Goal: Book appointment/travel/reservation

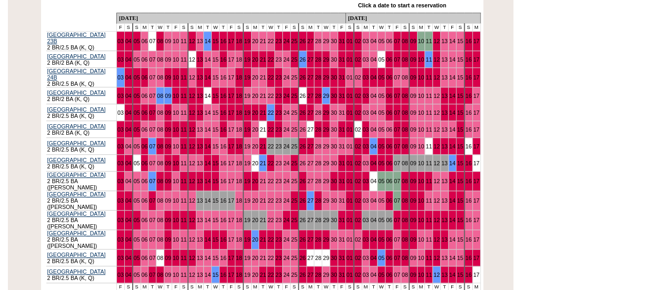
scroll to position [21, 0]
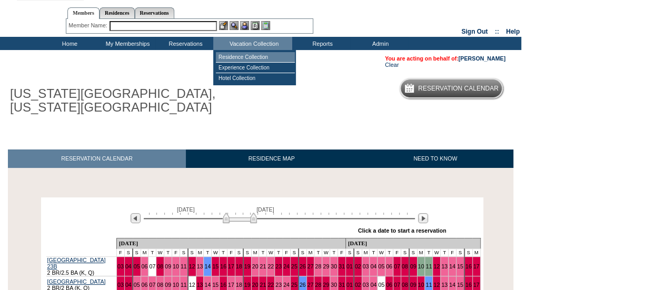
click at [267, 56] on td "Residence Collection" at bounding box center [255, 57] width 79 height 11
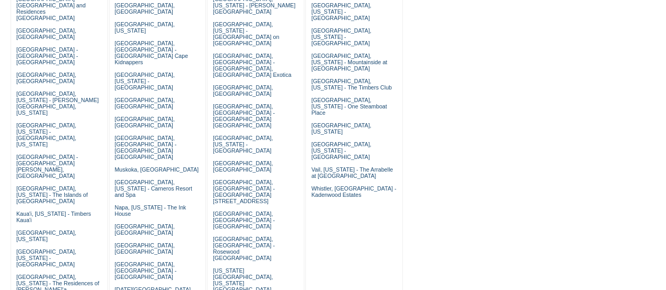
scroll to position [208, 0]
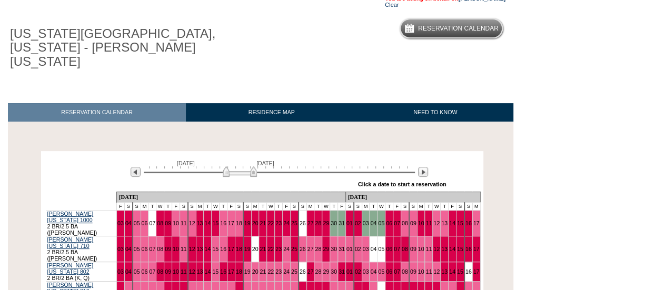
scroll to position [198, 0]
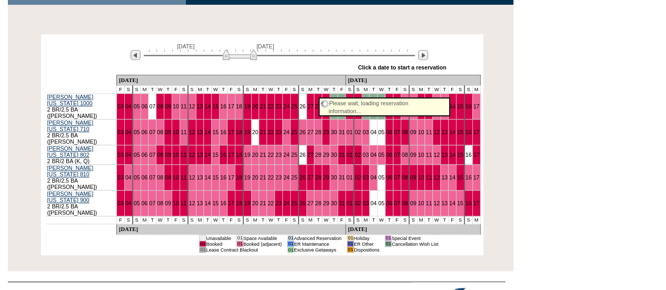
click at [339, 103] on link "31" at bounding box center [342, 106] width 6 height 6
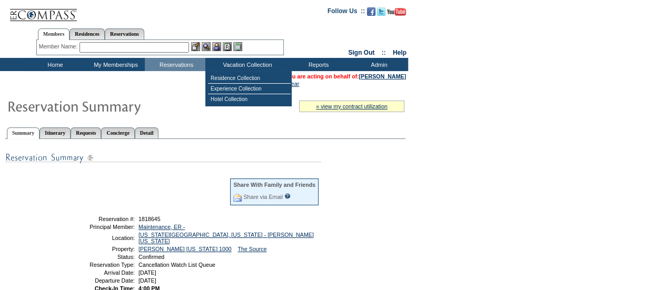
click at [154, 47] on input "text" at bounding box center [135, 47] width 110 height 11
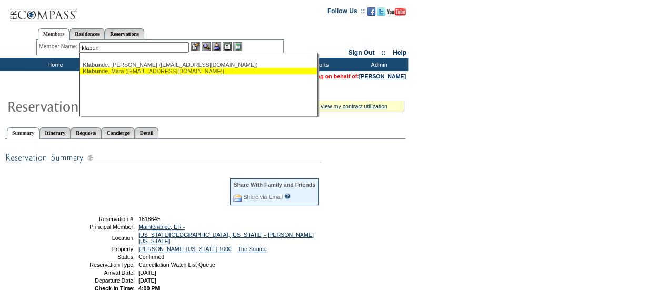
click at [158, 71] on div "Klabun de, Mara ([EMAIL_ADDRESS][DOMAIN_NAME])" at bounding box center [199, 71] width 232 height 6
type input "[PERSON_NAME] ([EMAIL_ADDRESS][DOMAIN_NAME])"
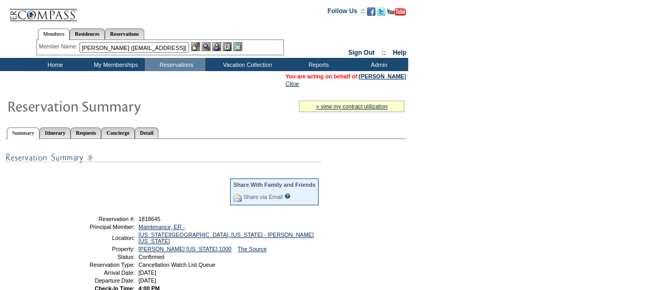
click at [219, 46] on img at bounding box center [216, 46] width 9 height 9
click at [207, 47] on img at bounding box center [206, 46] width 9 height 9
